Goal: Task Accomplishment & Management: Use online tool/utility

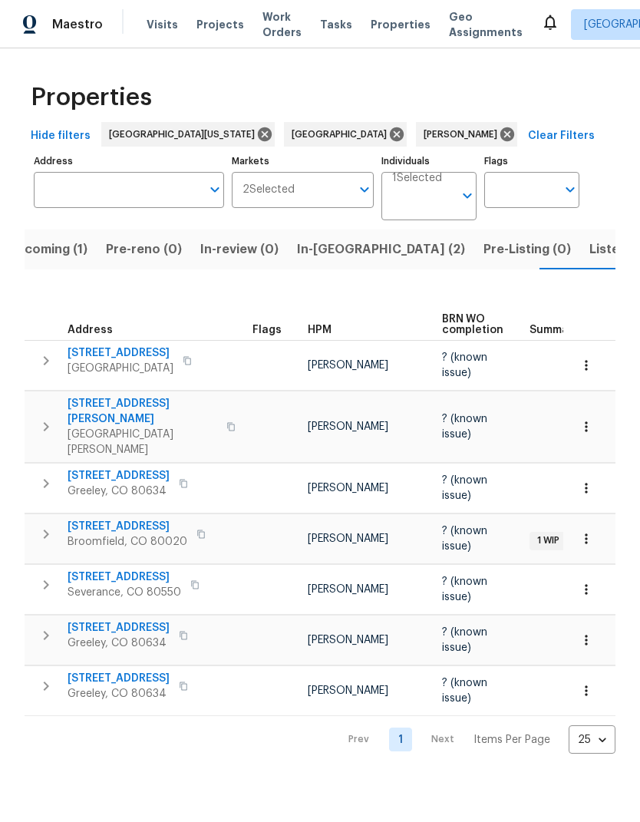
click at [286, 335] on div "Flags" at bounding box center [274, 330] width 43 height 11
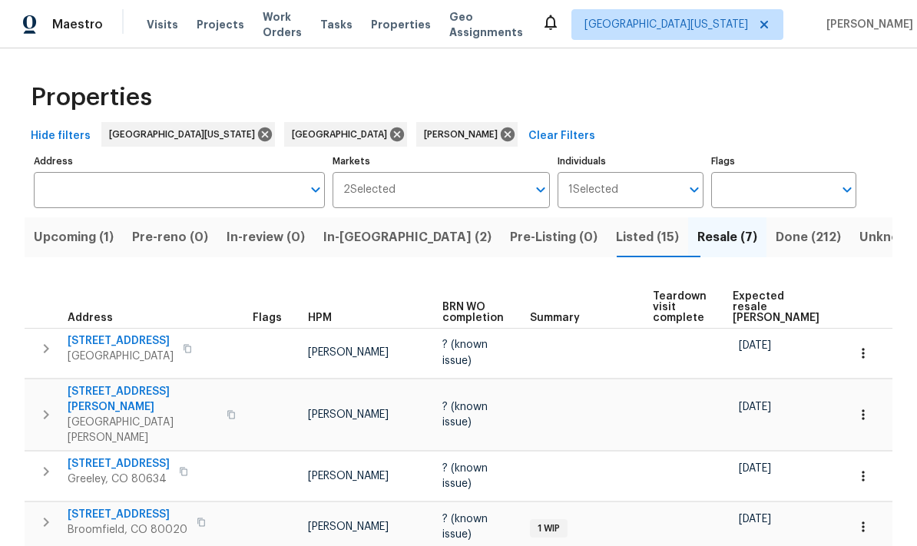
click at [357, 240] on span "In-[GEOGRAPHIC_DATA] (2)" at bounding box center [407, 238] width 168 height 22
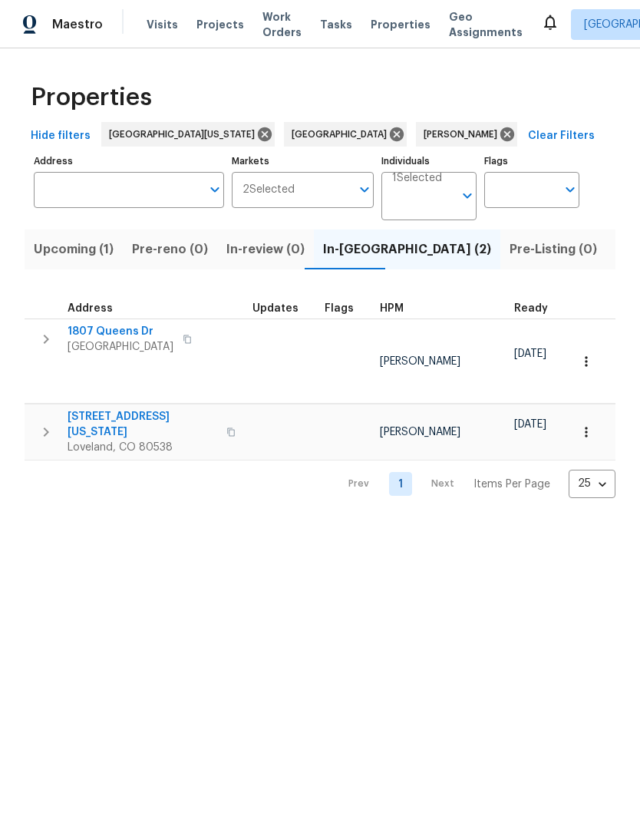
click at [114, 326] on span "1807 Queens Dr" at bounding box center [121, 331] width 106 height 15
click at [126, 409] on span "[STREET_ADDRESS][US_STATE]" at bounding box center [143, 424] width 150 height 31
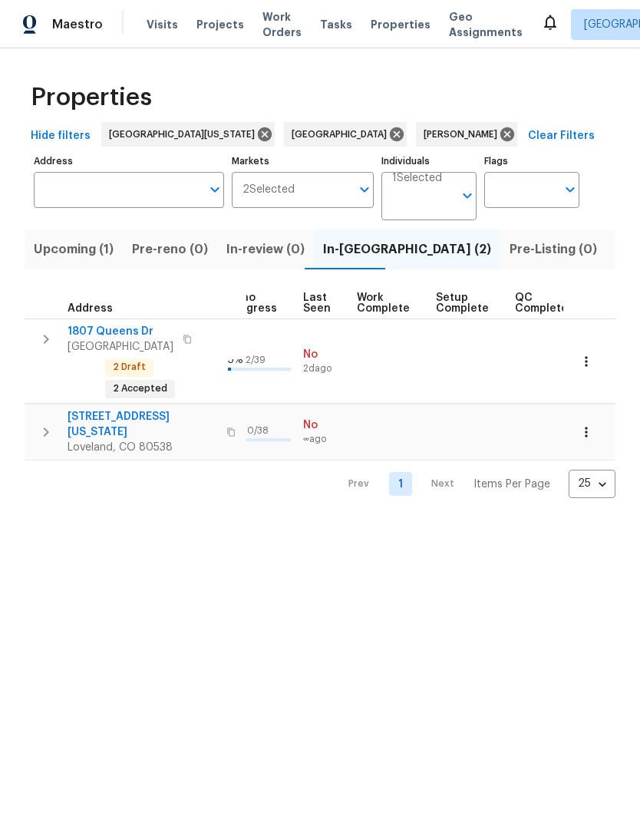
scroll to position [0, 709]
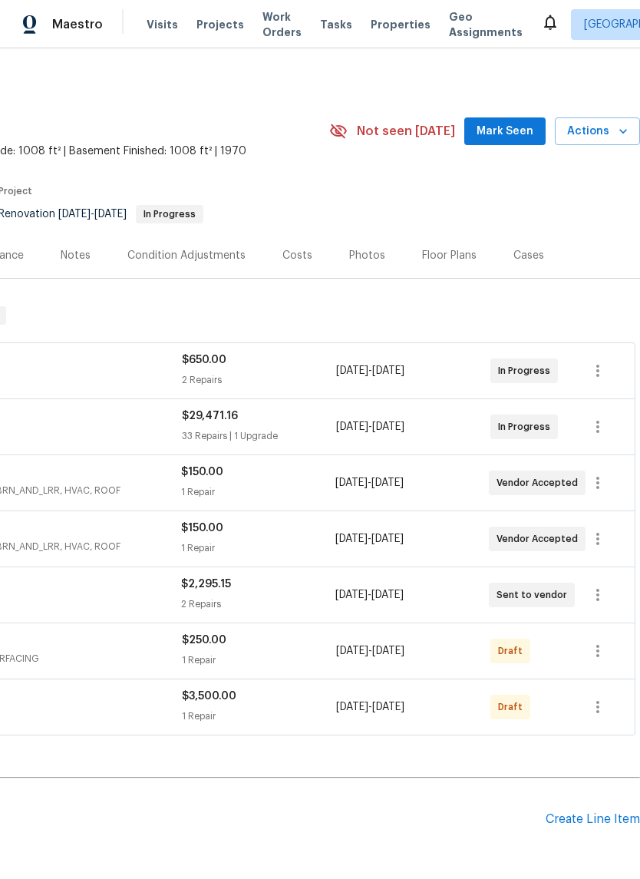
scroll to position [0, 227]
click at [514, 134] on span "Mark Seen" at bounding box center [505, 131] width 57 height 19
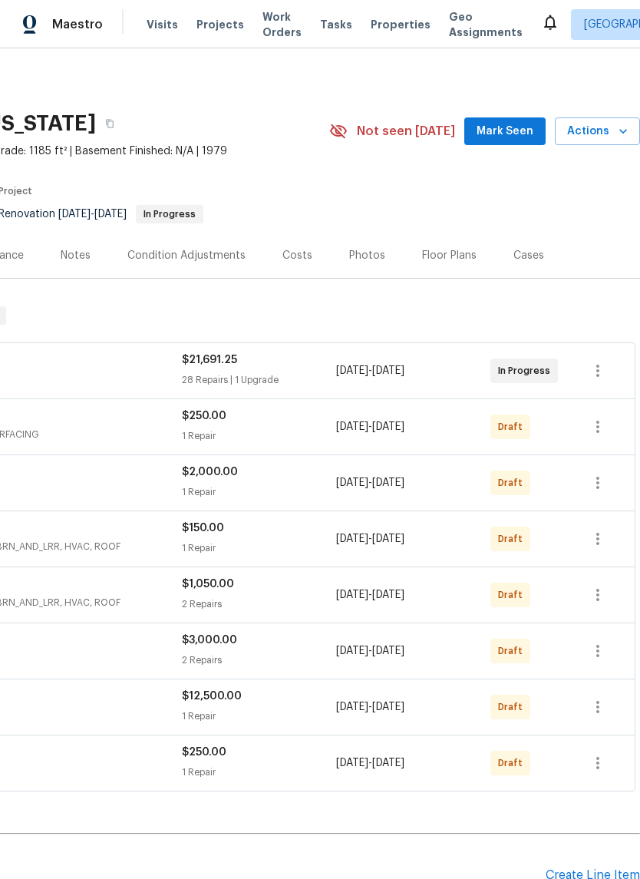
scroll to position [0, 227]
click at [513, 126] on span "Mark Seen" at bounding box center [505, 131] width 57 height 19
